Goal: Transaction & Acquisition: Book appointment/travel/reservation

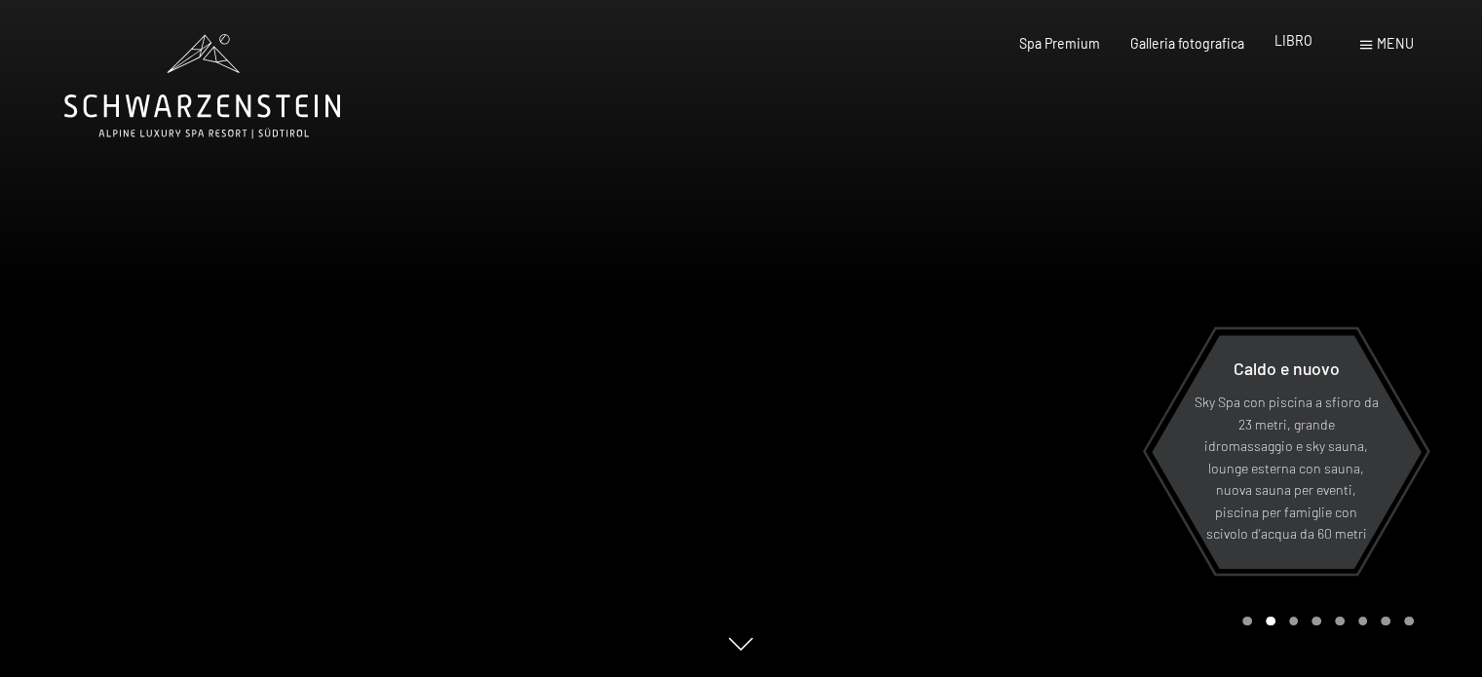
click at [1284, 46] on font "LIBRO" at bounding box center [1294, 40] width 38 height 17
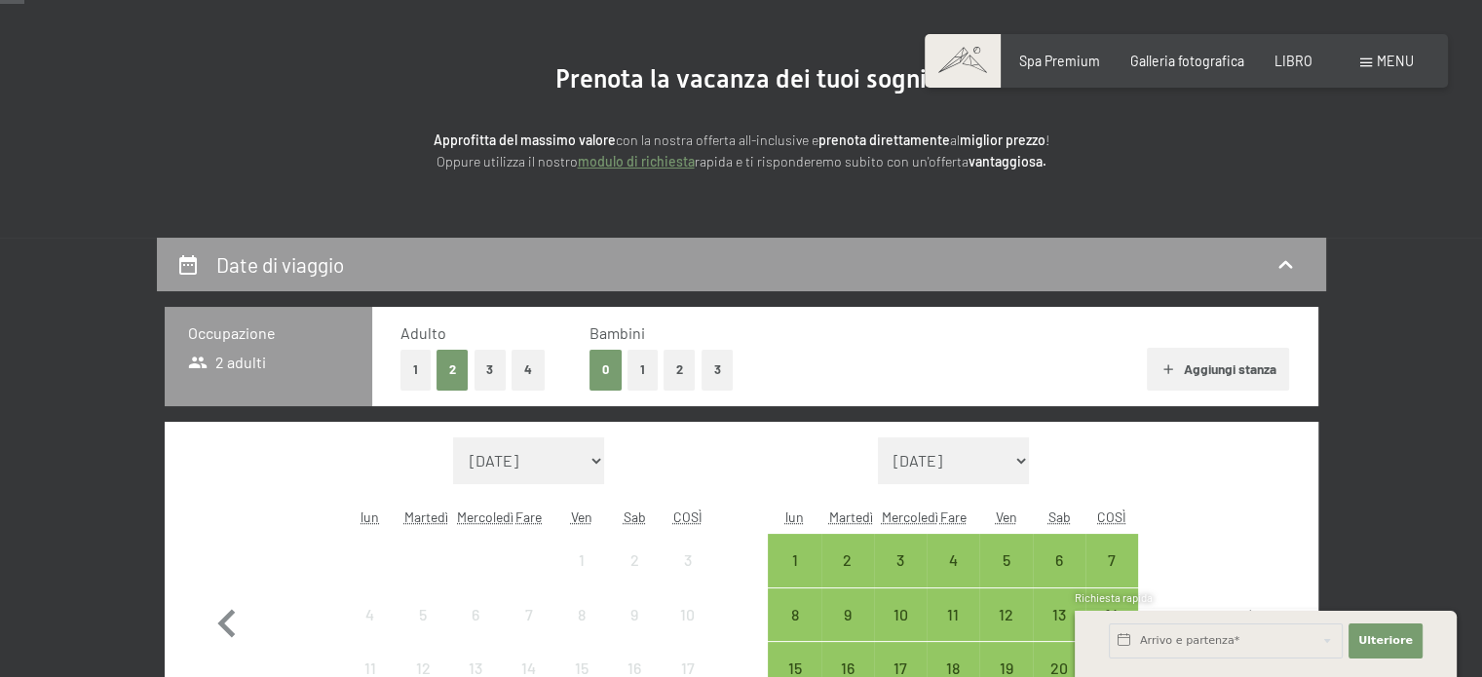
scroll to position [195, 0]
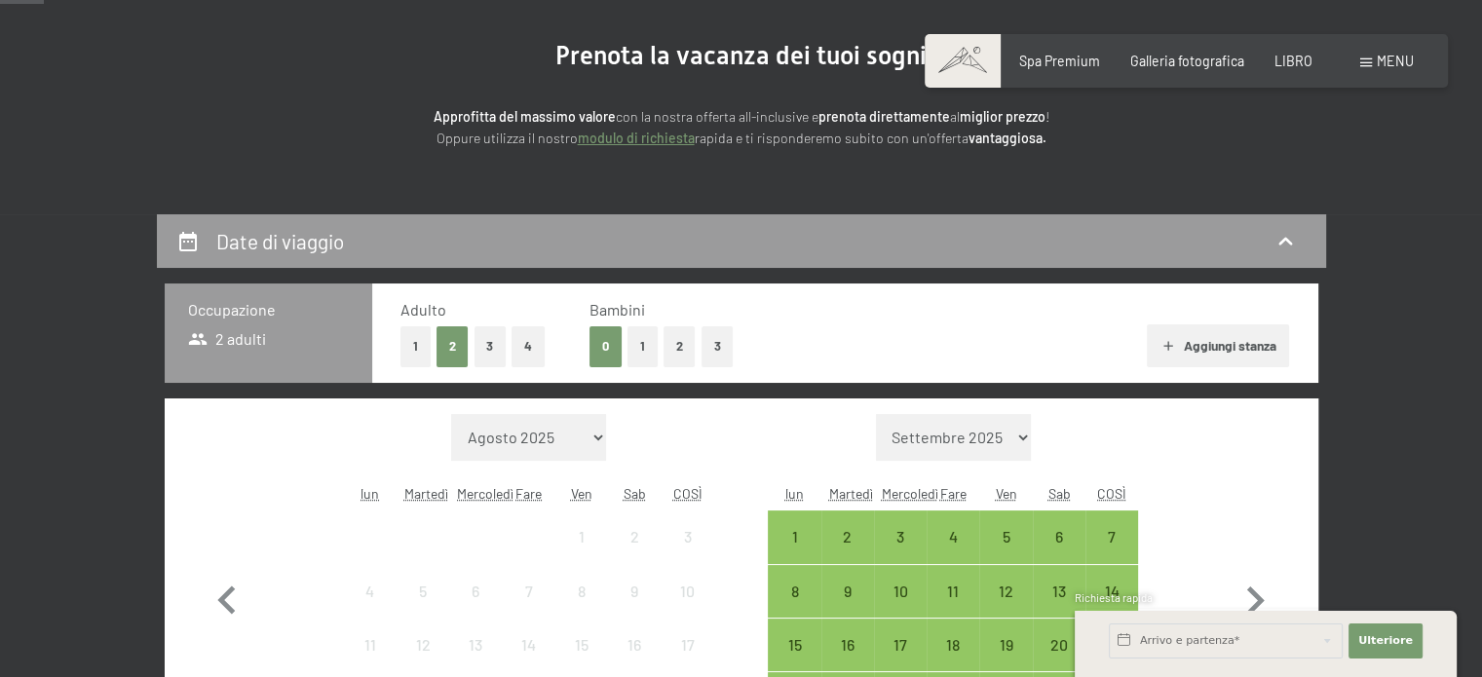
click at [259, 359] on div "Occupazione 2 adulti" at bounding box center [269, 333] width 208 height 99
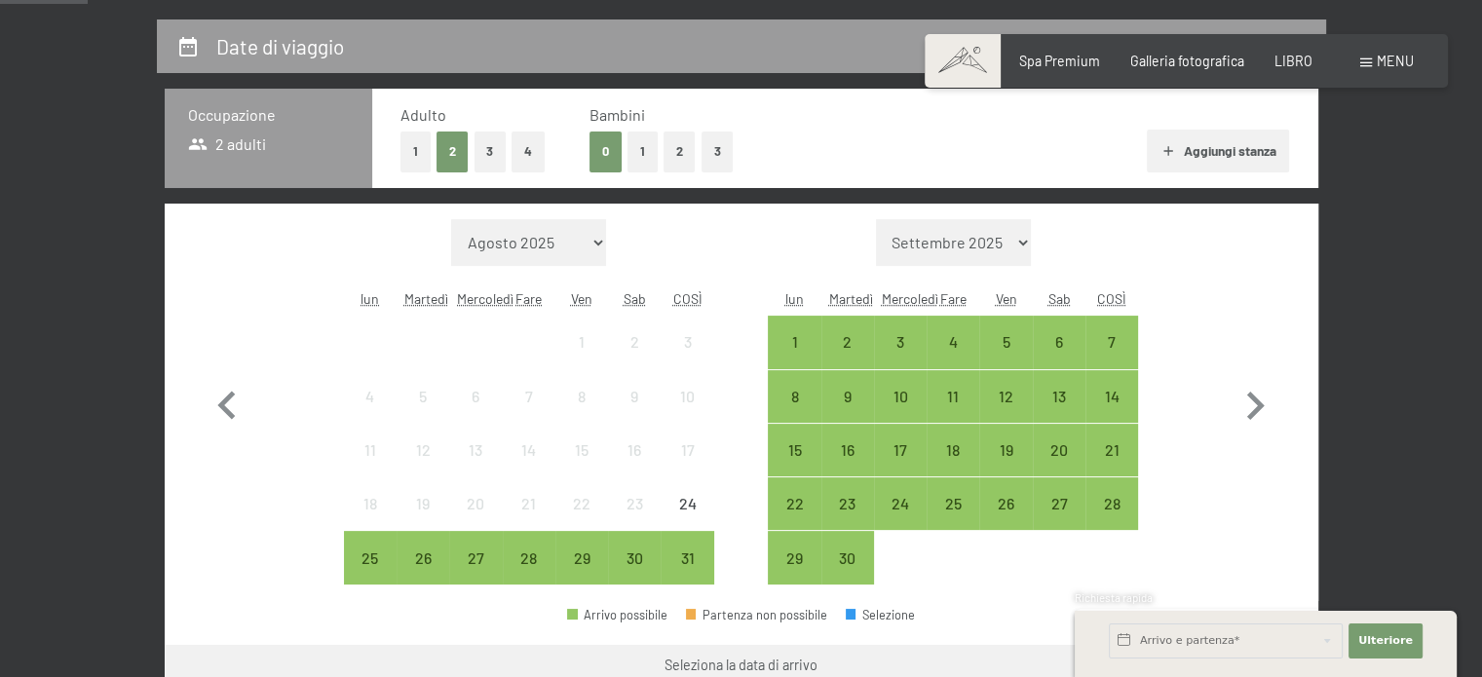
click at [670, 148] on button "2" at bounding box center [680, 152] width 32 height 40
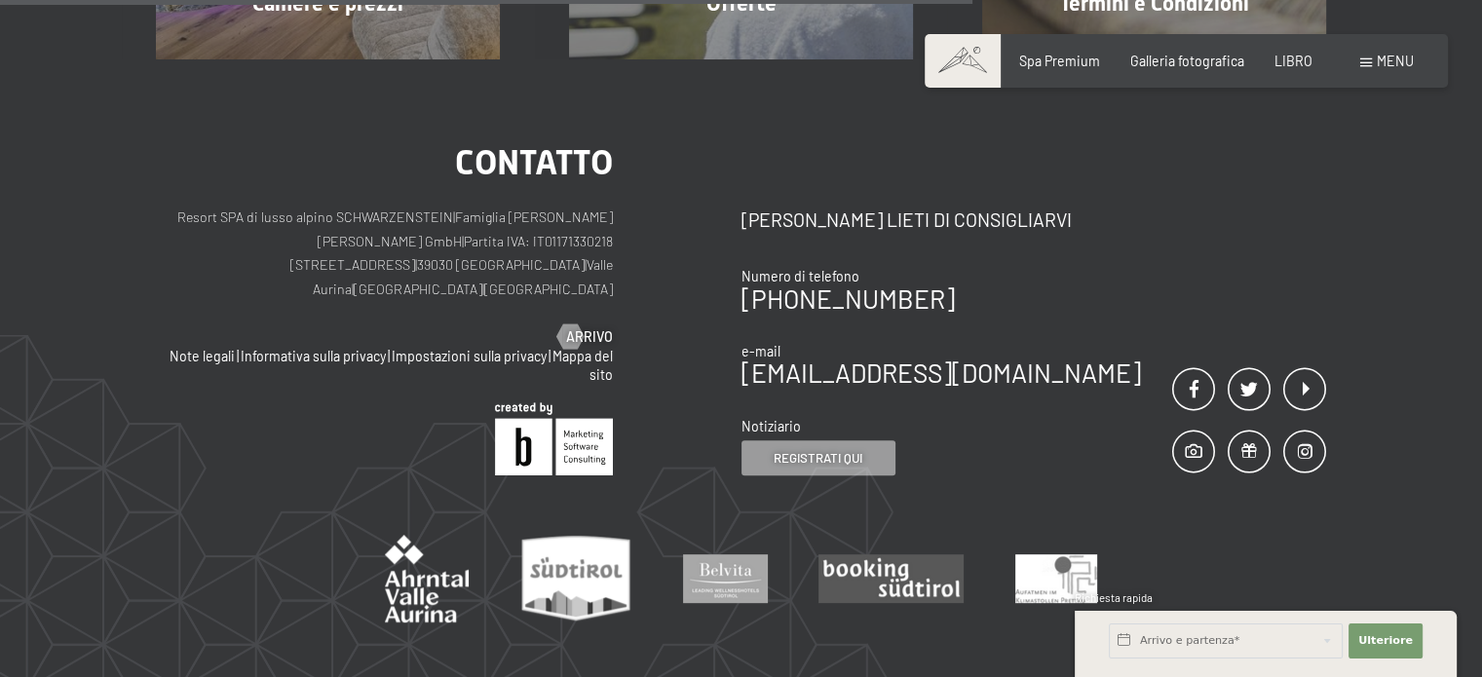
scroll to position [974, 0]
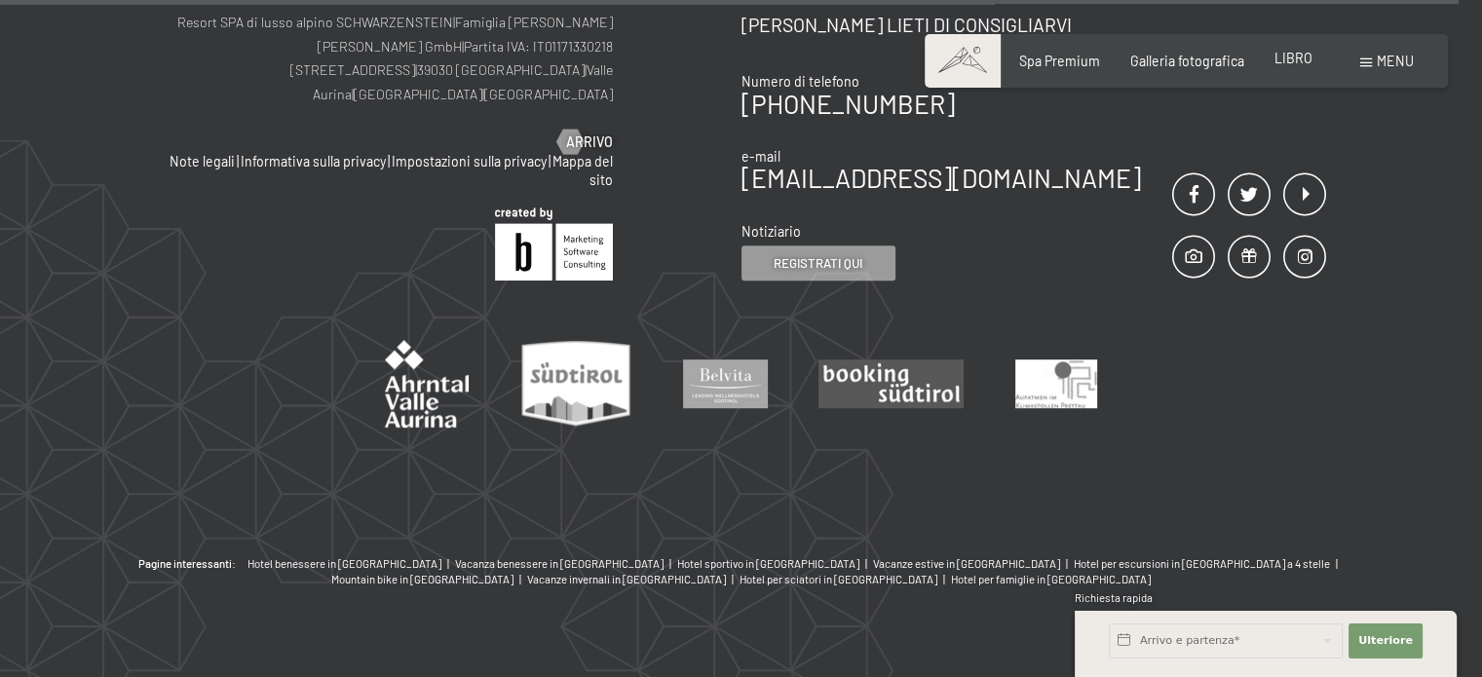
click at [1275, 58] on font "LIBRO" at bounding box center [1294, 58] width 38 height 17
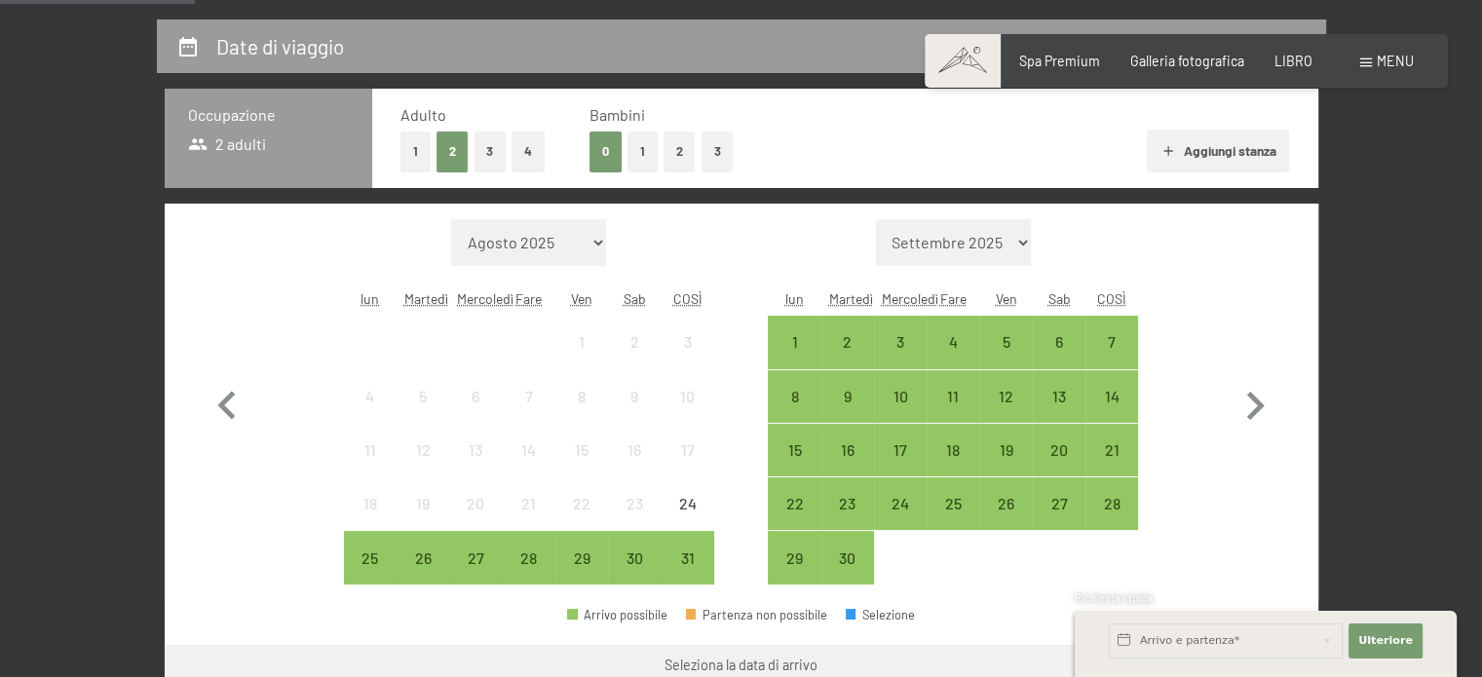
click at [671, 152] on button "2" at bounding box center [680, 152] width 32 height 40
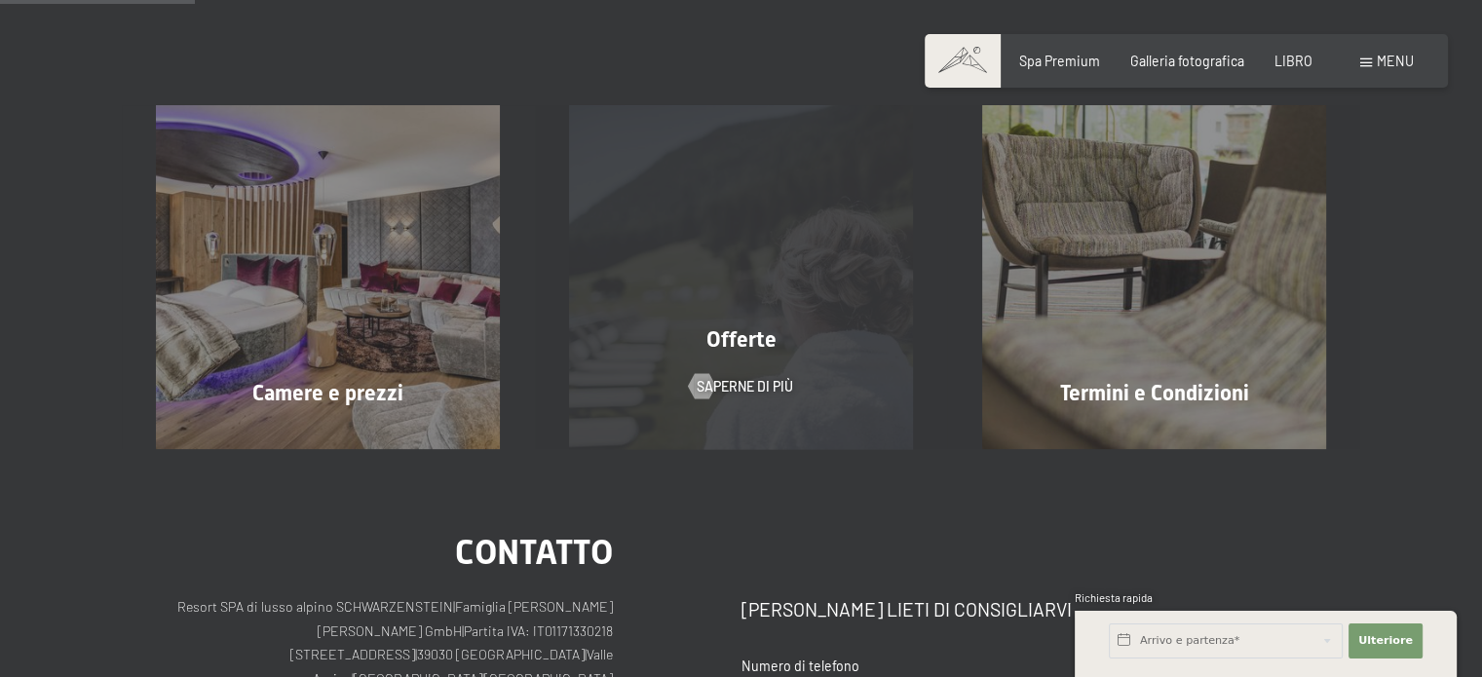
click at [698, 273] on div "Offerte Saperne di più" at bounding box center [741, 277] width 413 height 344
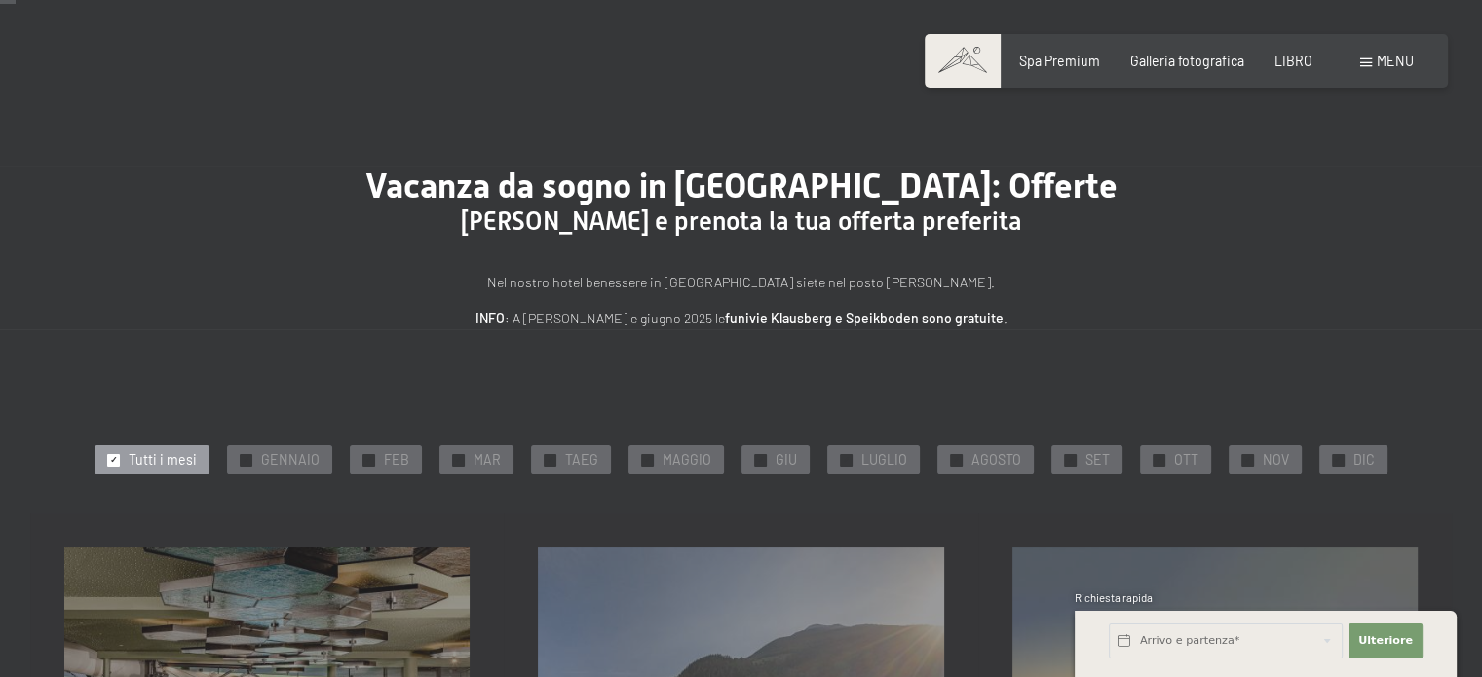
scroll to position [292, 0]
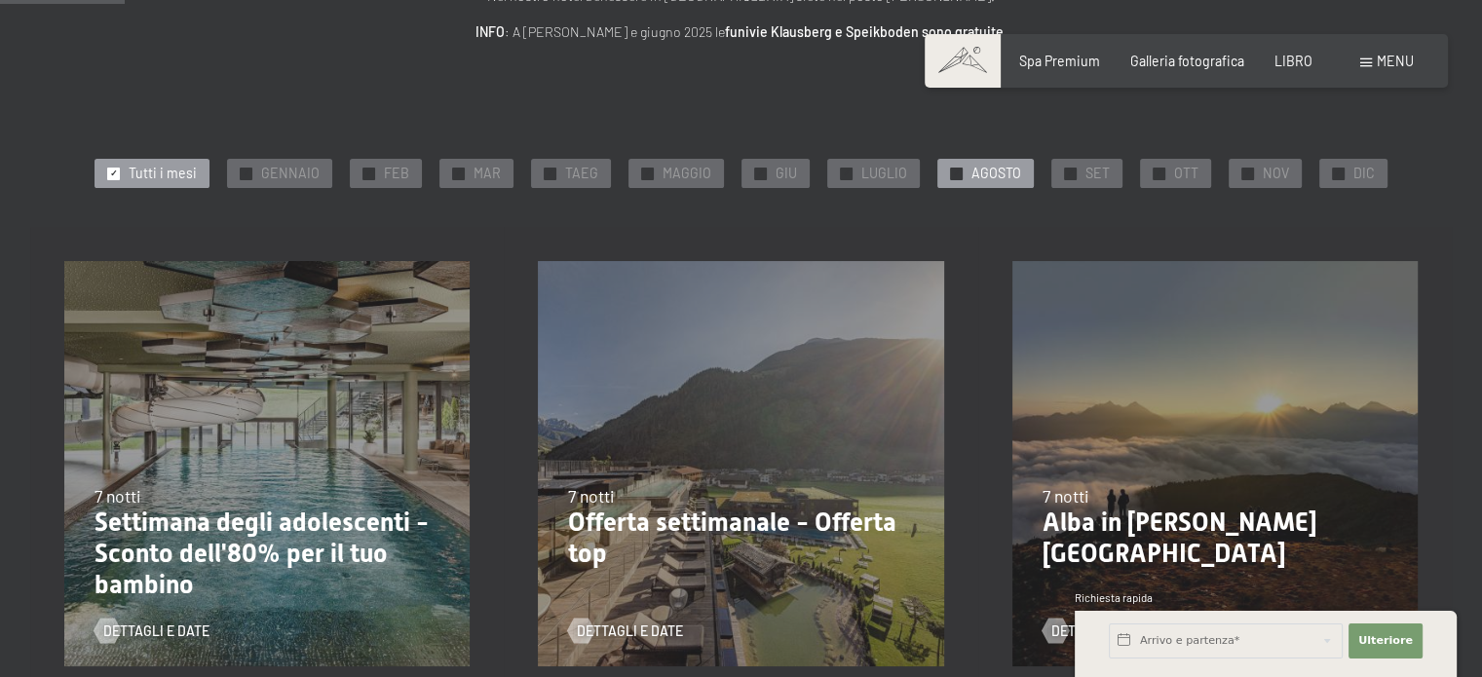
click at [1002, 174] on font "AGOSTO" at bounding box center [997, 173] width 50 height 17
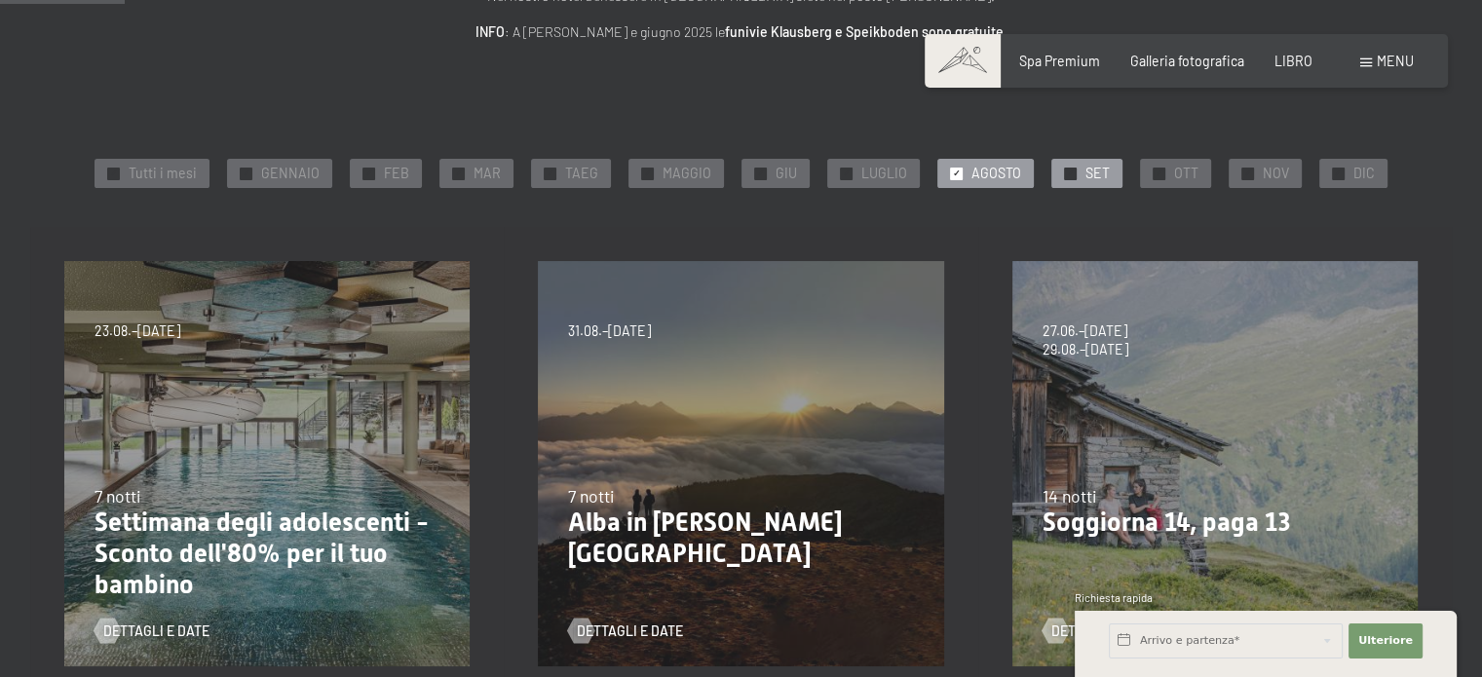
click at [1066, 176] on font "✓" at bounding box center [1070, 173] width 8 height 11
click at [974, 179] on font "AGOSTO" at bounding box center [997, 173] width 50 height 17
click at [1052, 161] on div "✓ SET" at bounding box center [1086, 173] width 71 height 29
click at [972, 170] on font "AGOSTO" at bounding box center [997, 173] width 50 height 17
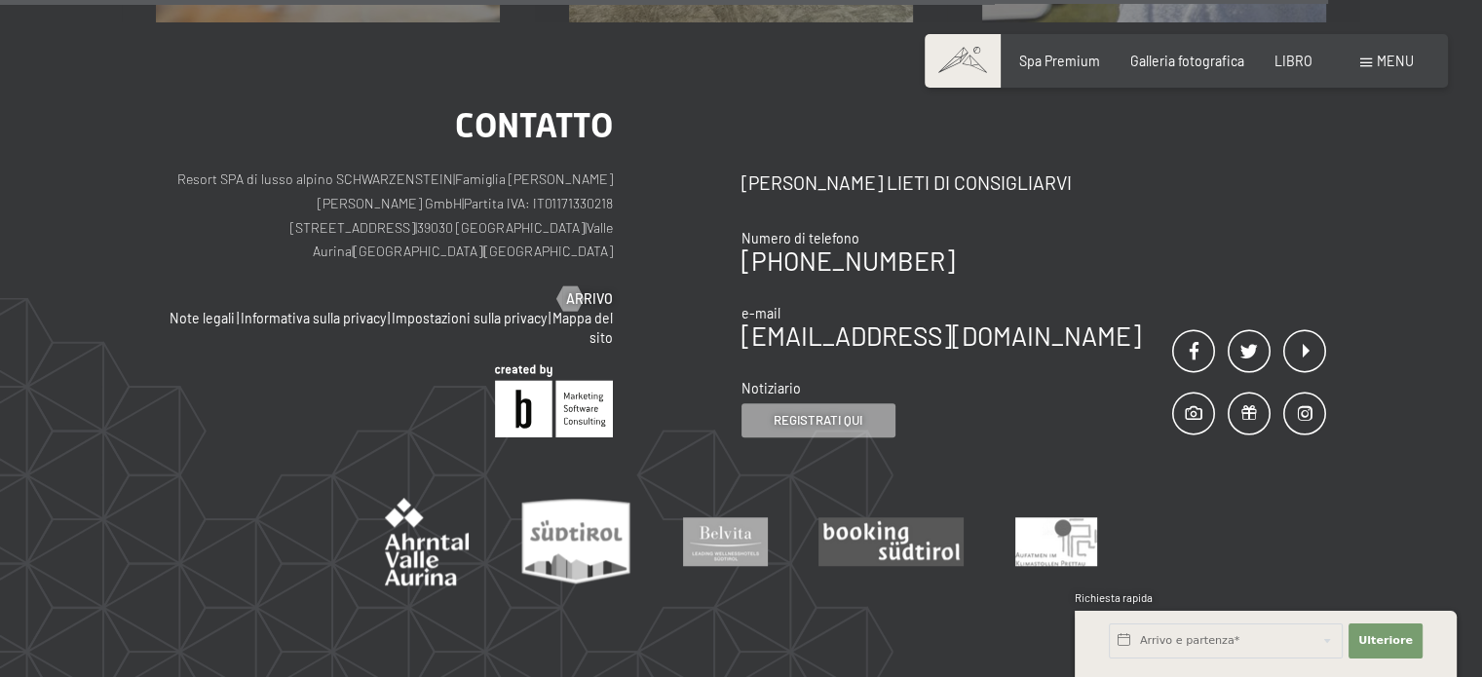
scroll to position [1074, 0]
